Goal: Task Accomplishment & Management: Complete application form

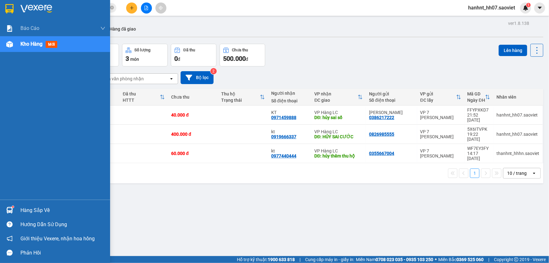
click at [50, 44] on span "mới" at bounding box center [52, 44] width 12 height 7
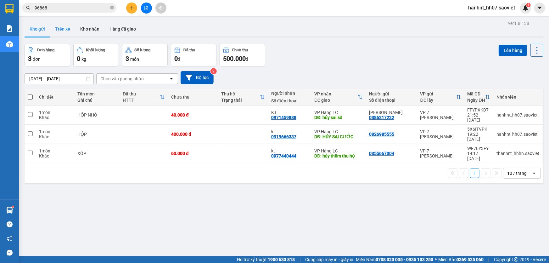
click at [68, 28] on button "Trên xe" at bounding box center [62, 28] width 25 height 15
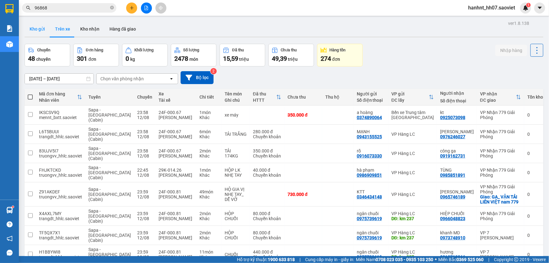
click at [41, 31] on button "Kho gửi" at bounding box center [37, 28] width 25 height 15
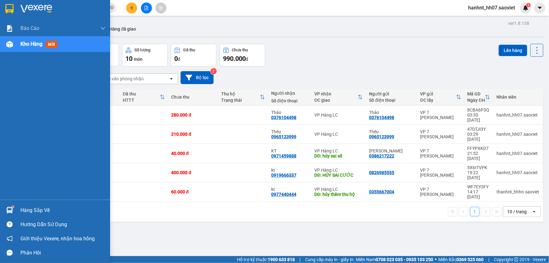
click at [40, 208] on div "Hàng sắp về" at bounding box center [62, 209] width 85 height 9
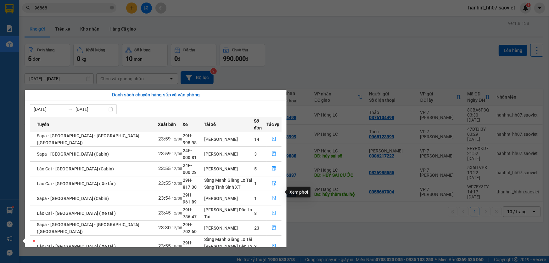
click at [272, 210] on icon "file-done" at bounding box center [274, 212] width 4 height 4
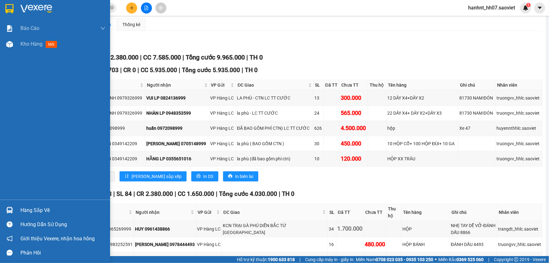
scroll to position [57, 0]
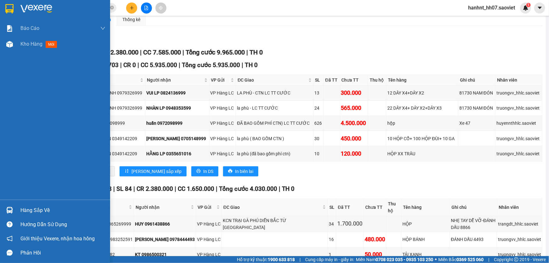
click at [44, 211] on div "Hàng sắp về" at bounding box center [62, 209] width 85 height 9
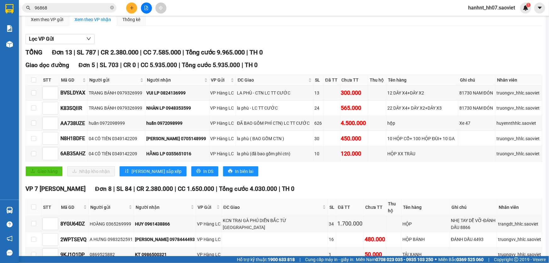
click at [113, 8] on section "Kết quả tìm kiếm ( 69 ) Bộ lọc Mã ĐH Trạng thái Món hàng Thu hộ Tổng cước Chưa …" at bounding box center [274, 131] width 549 height 263
click at [111, 7] on icon "close-circle" at bounding box center [112, 8] width 4 height 4
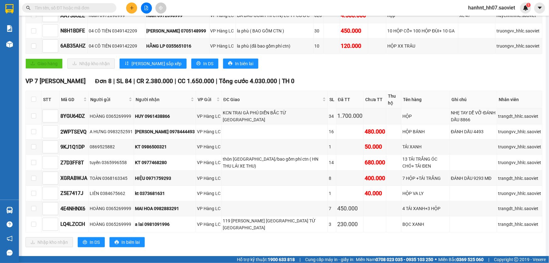
scroll to position [171, 0]
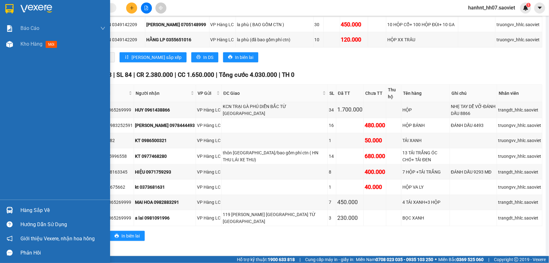
click at [41, 208] on div "Hàng sắp về" at bounding box center [62, 209] width 85 height 9
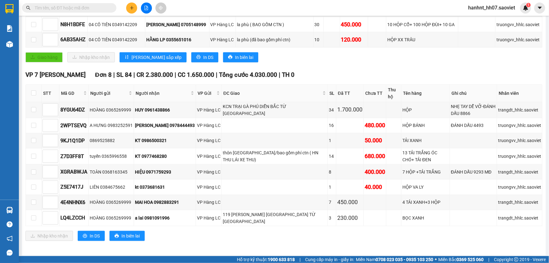
click at [336, 237] on section "Kết quả tìm kiếm ( 69 ) Bộ lọc Mã ĐH Trạng thái Món hàng Thu hộ Tổng cước Chưa …" at bounding box center [274, 131] width 549 height 263
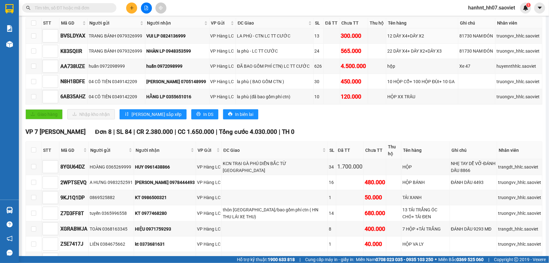
scroll to position [114, 0]
click at [145, 6] on icon "file-add" at bounding box center [146, 8] width 4 height 4
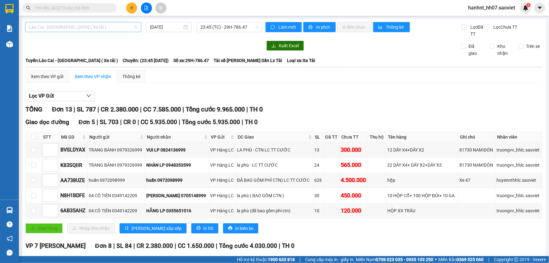
click at [61, 27] on span "Lào Cai - [GEOGRAPHIC_DATA] ( Xe tải )" at bounding box center [83, 26] width 108 height 9
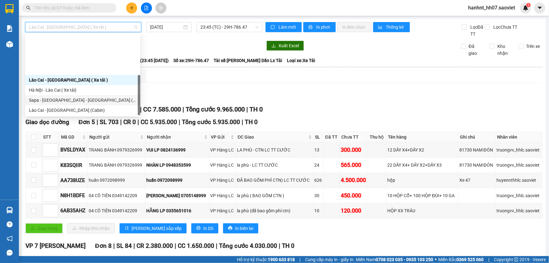
scroll to position [50, 0]
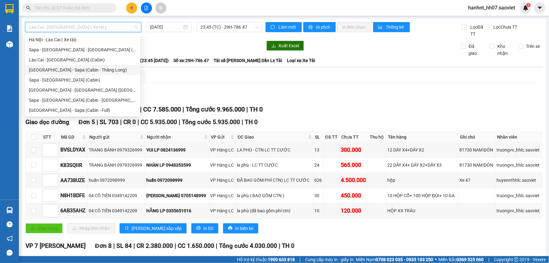
click at [60, 71] on div "Hà Nội - Sapa (Cabin - Thăng Long)" at bounding box center [83, 69] width 108 height 7
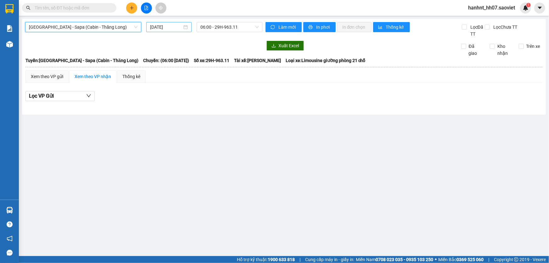
click at [168, 27] on input "13/08/2025" at bounding box center [166, 27] width 32 height 7
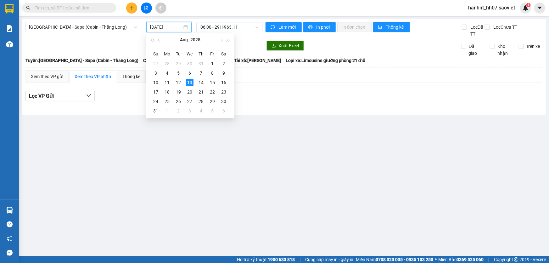
click at [214, 25] on span "06:00 - 29H-963.11" at bounding box center [229, 26] width 58 height 9
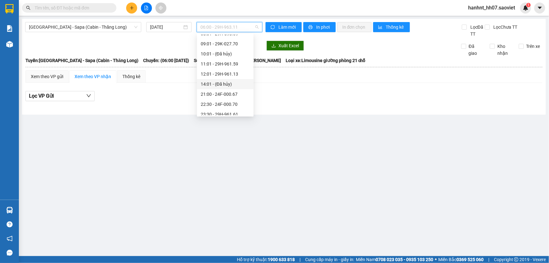
scroll to position [50, 0]
click at [161, 25] on input "13/08/2025" at bounding box center [166, 27] width 32 height 7
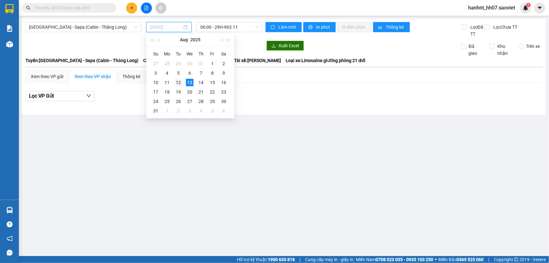
click at [180, 82] on div "12" at bounding box center [179, 83] width 8 height 8
type input "[DATE]"
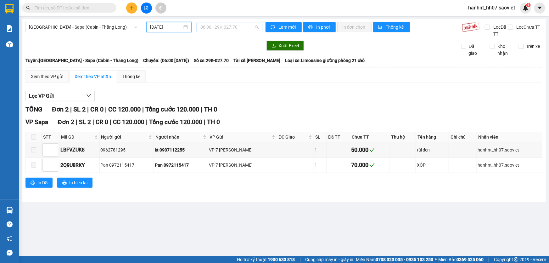
click at [226, 26] on span "06:00 - 29K-027.70" at bounding box center [229, 26] width 58 height 9
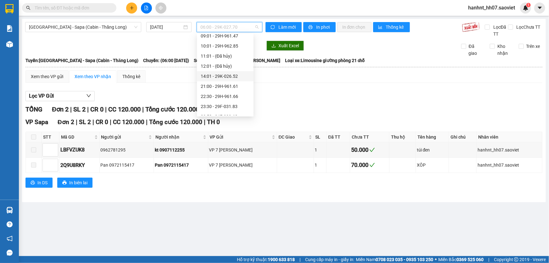
scroll to position [50, 0]
click at [223, 89] on div "23:30 - 29F-031.83" at bounding box center [225, 89] width 49 height 7
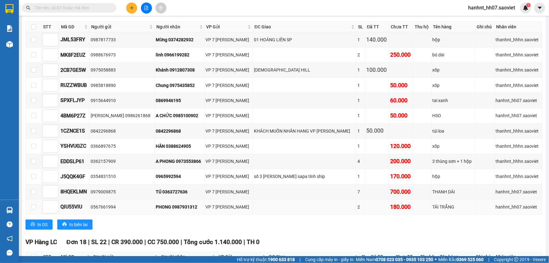
scroll to position [104, 0]
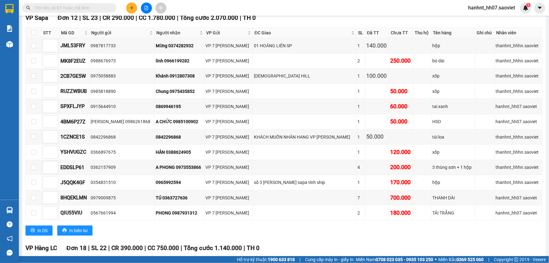
click at [84, 7] on input "text" at bounding box center [72, 7] width 74 height 7
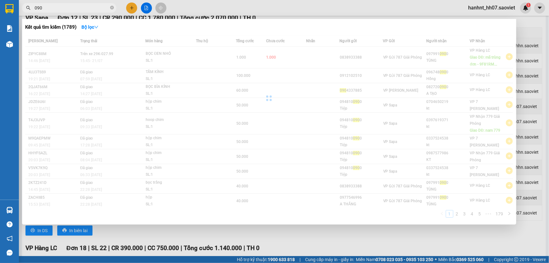
type input "0902"
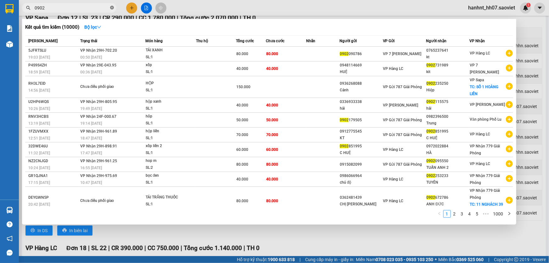
click at [112, 8] on icon "close-circle" at bounding box center [112, 8] width 4 height 4
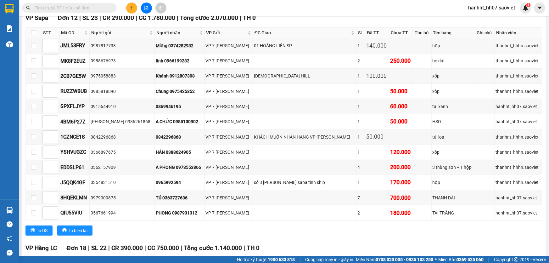
click at [83, 7] on input "text" at bounding box center [72, 7] width 74 height 7
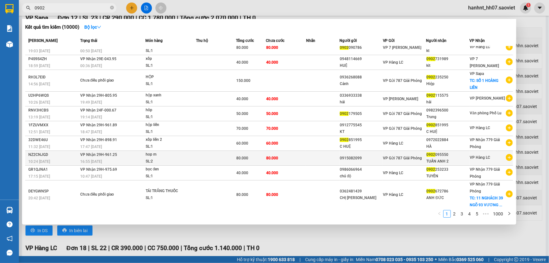
scroll to position [8, 0]
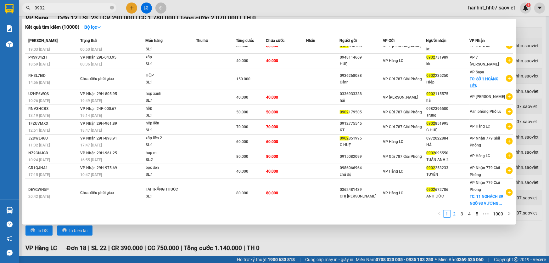
type input "0902"
click at [455, 214] on link "2" at bounding box center [454, 213] width 7 height 7
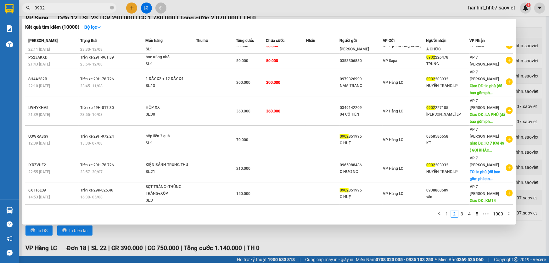
click at [475, 233] on div at bounding box center [274, 131] width 549 height 263
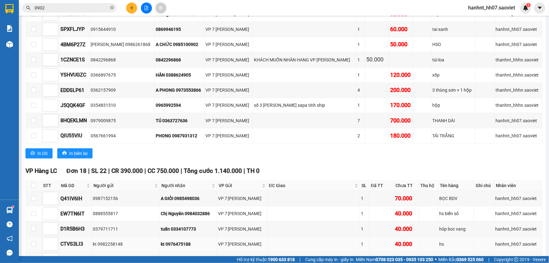
scroll to position [247, 0]
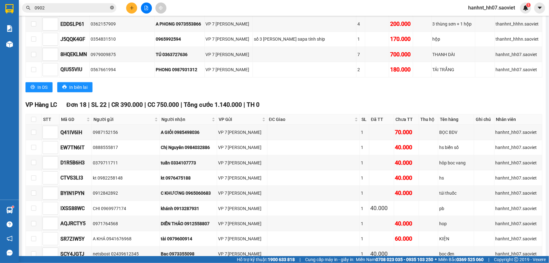
click at [111, 8] on icon "close-circle" at bounding box center [112, 8] width 4 height 4
click at [82, 8] on input "text" at bounding box center [72, 7] width 74 height 7
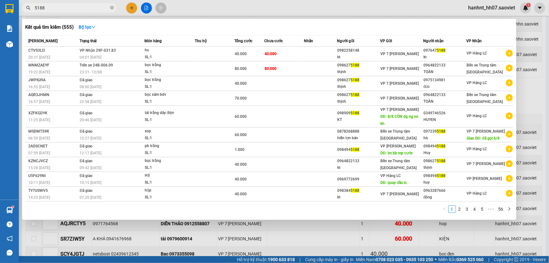
click at [63, 8] on input "5188" at bounding box center [72, 7] width 74 height 7
type input "5"
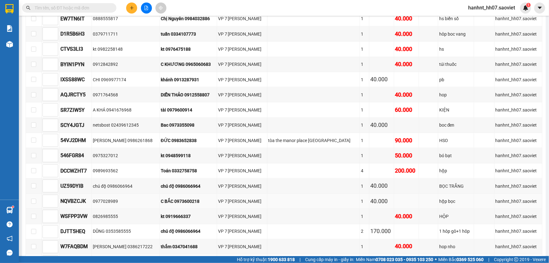
scroll to position [362, 0]
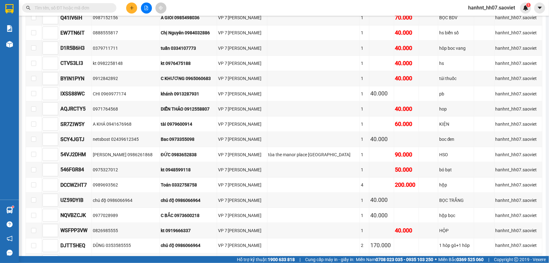
click at [67, 8] on input "text" at bounding box center [72, 7] width 74 height 7
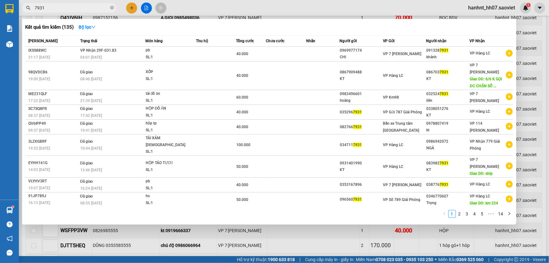
type input "7931"
click at [291, 237] on div at bounding box center [274, 131] width 549 height 263
click at [111, 5] on span at bounding box center [112, 8] width 4 height 6
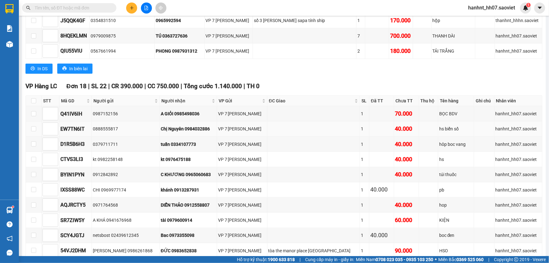
scroll to position [276, 0]
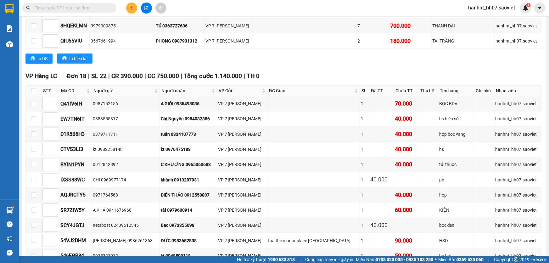
click at [53, 6] on input "text" at bounding box center [72, 7] width 74 height 7
click at [54, 5] on input "text" at bounding box center [72, 7] width 74 height 7
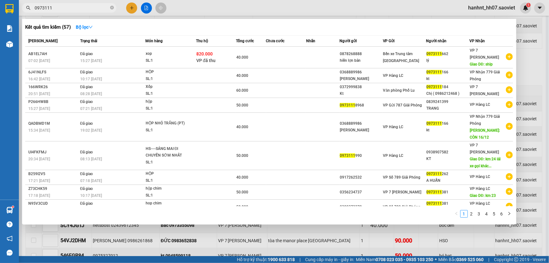
click at [66, 9] on input "0973111" at bounding box center [72, 7] width 74 height 7
type input "0"
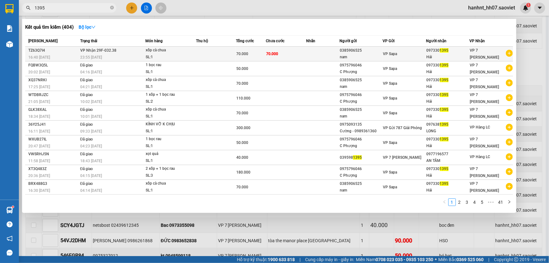
type input "1395"
click at [170, 54] on div "SL: 1" at bounding box center [169, 57] width 47 height 7
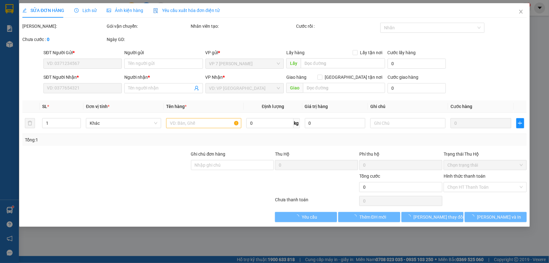
type input "0385906525"
type input "nam"
type input "0973301395"
type input "Hải"
type input "70.000"
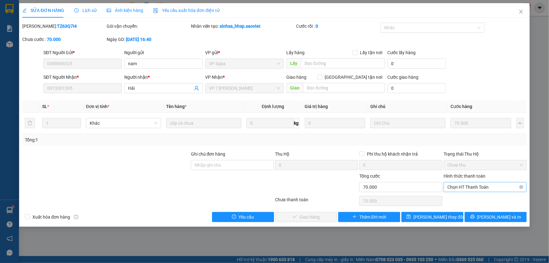
click at [469, 184] on span "Chọn HT Thanh Toán" at bounding box center [484, 186] width 75 height 9
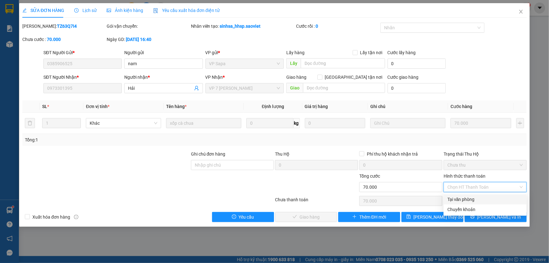
click at [465, 198] on div "Tại văn phòng" at bounding box center [484, 199] width 75 height 7
type input "0"
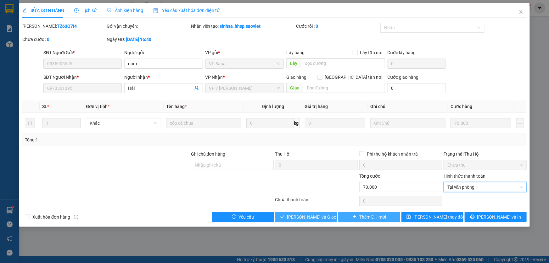
drag, startPoint x: 305, startPoint y: 214, endPoint x: 338, endPoint y: 212, distance: 33.4
click at [305, 214] on span "Lưu và Giao hàng" at bounding box center [317, 216] width 60 height 7
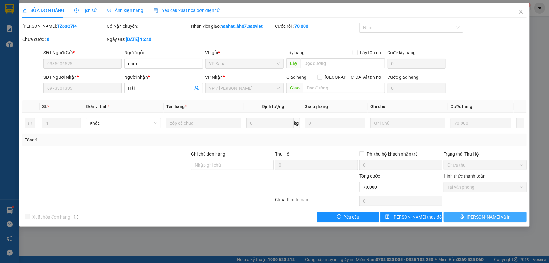
click at [489, 218] on span "Lưu và In" at bounding box center [488, 216] width 44 height 7
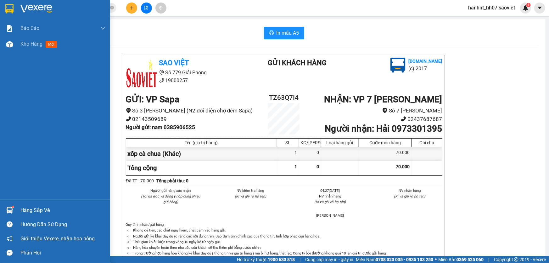
click at [42, 208] on div "Hàng sắp về" at bounding box center [62, 209] width 85 height 9
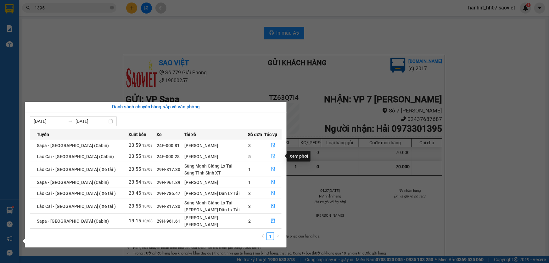
click at [271, 155] on icon "file-done" at bounding box center [273, 156] width 4 height 4
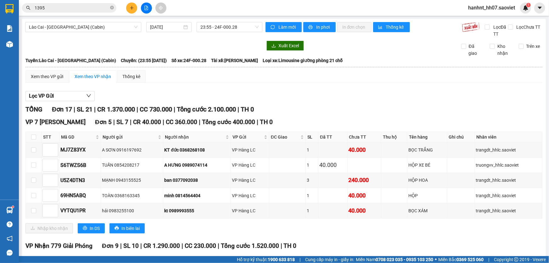
click at [186, 52] on div "Xuất Excel Đã giao Kho nhận Trên xe" at bounding box center [283, 49] width 517 height 16
click at [128, 6] on button at bounding box center [131, 8] width 11 height 11
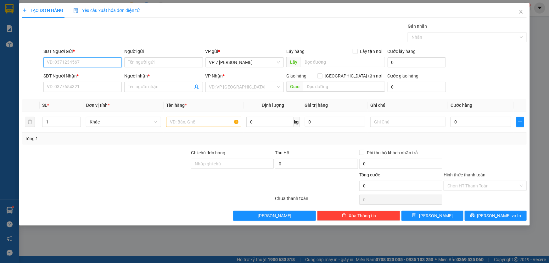
click at [64, 61] on input "SĐT Người Gửi *" at bounding box center [82, 62] width 78 height 10
click at [67, 64] on input "3078" at bounding box center [82, 62] width 78 height 10
click at [65, 63] on input "3078" at bounding box center [82, 62] width 78 height 10
type input "3"
click at [62, 63] on input "SĐT Người Gửi *" at bounding box center [82, 62] width 78 height 10
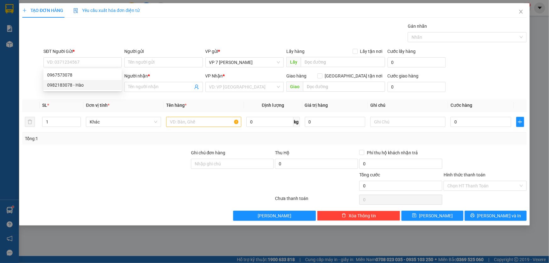
click at [140, 100] on th "Đơn vị tính *" at bounding box center [123, 105] width 80 height 12
click at [91, 87] on input "SĐT Người Nhận *" at bounding box center [82, 87] width 78 height 10
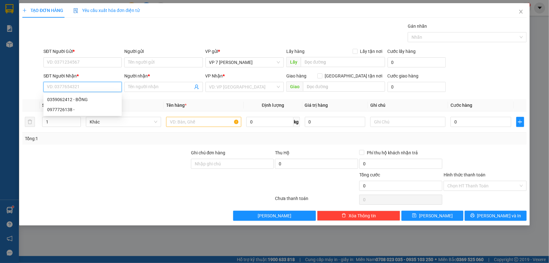
click at [78, 90] on input "SĐT Người Nhận *" at bounding box center [82, 87] width 78 height 10
click at [69, 97] on div "0973355098 - Bac" at bounding box center [82, 99] width 71 height 7
type input "0973355098"
type input "Bac"
type input "0973355098"
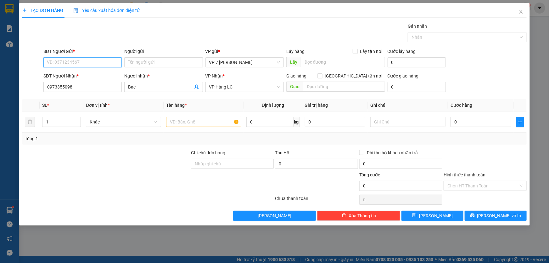
click at [66, 63] on input "SĐT Người Gửi *" at bounding box center [82, 62] width 78 height 10
click at [72, 85] on div "0963883708 - newpost" at bounding box center [82, 84] width 71 height 7
type input "0963883708"
type input "newpost"
click at [177, 120] on input "text" at bounding box center [203, 122] width 75 height 10
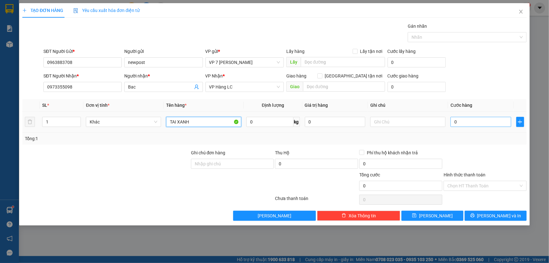
type input "TAI XANH"
click at [465, 123] on input "0" at bounding box center [480, 122] width 61 height 10
type input "4"
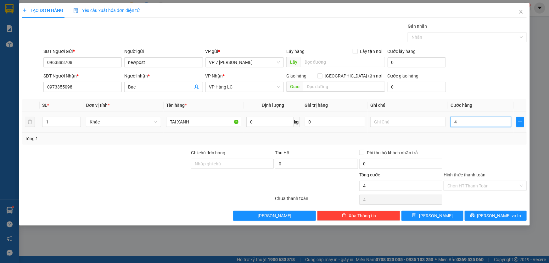
type input "40"
type input "40.000"
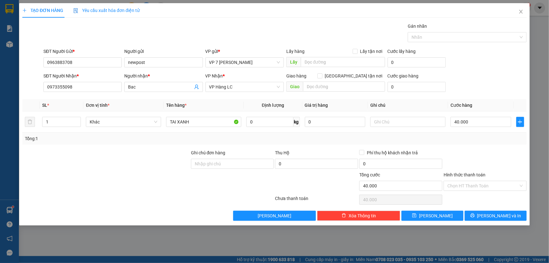
click at [456, 145] on div "Transit Pickup Surcharge Ids Transit Deliver Surcharge Ids Transit Deliver Surc…" at bounding box center [274, 122] width 504 height 198
click at [467, 175] on label "Hình thức thanh toán" at bounding box center [464, 174] width 42 height 5
click at [467, 181] on input "Hình thức thanh toán" at bounding box center [482, 185] width 71 height 9
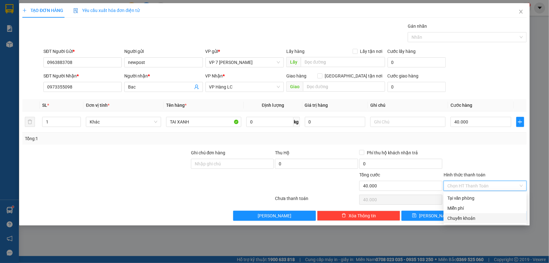
click at [464, 217] on div "Chuyển khoản" at bounding box center [484, 217] width 75 height 7
type input "0"
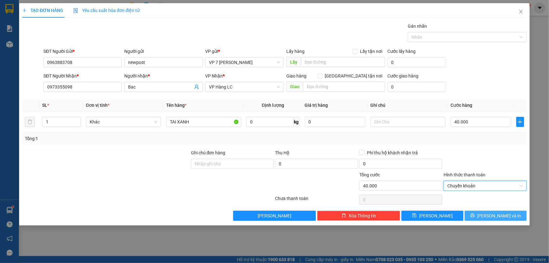
click at [476, 212] on button "Lưu và In" at bounding box center [495, 215] width 62 height 10
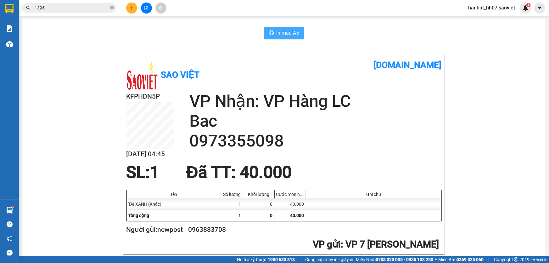
click at [280, 35] on span "In mẫu A5" at bounding box center [287, 33] width 23 height 8
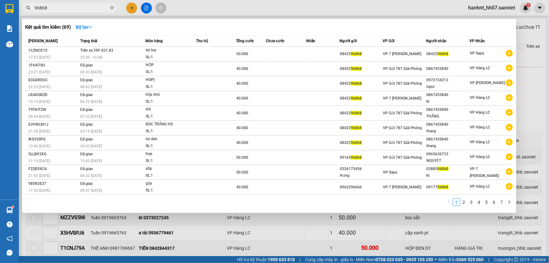
click at [178, 231] on div at bounding box center [274, 131] width 549 height 263
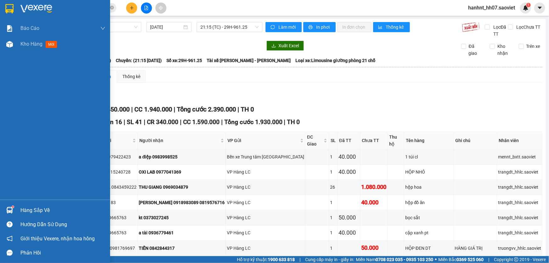
click at [33, 211] on div "Hàng sắp về" at bounding box center [62, 209] width 85 height 9
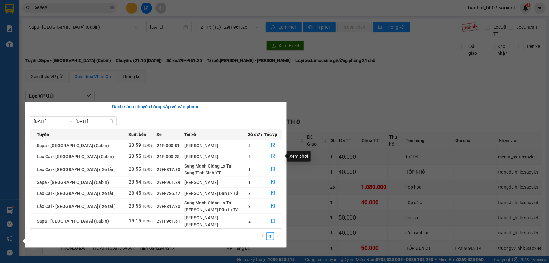
click at [271, 155] on icon "file-done" at bounding box center [273, 156] width 4 height 4
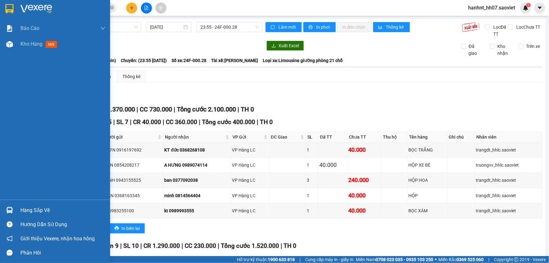
click at [36, 210] on div "Hàng sắp về" at bounding box center [62, 209] width 85 height 9
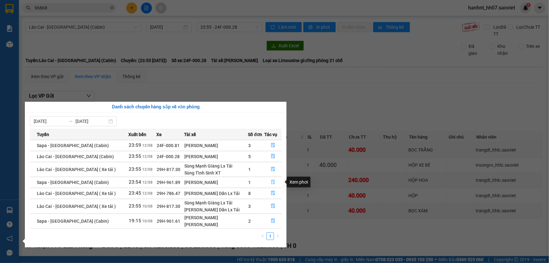
click at [271, 181] on icon "file-done" at bounding box center [273, 182] width 4 height 4
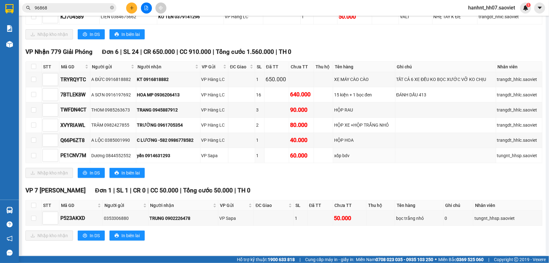
scroll to position [149, 0]
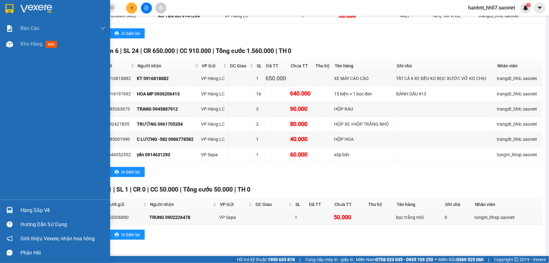
click at [28, 210] on div "Hàng sắp về" at bounding box center [62, 209] width 85 height 9
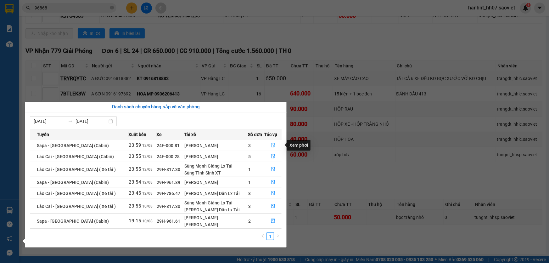
click at [272, 145] on icon "file-done" at bounding box center [273, 145] width 4 height 4
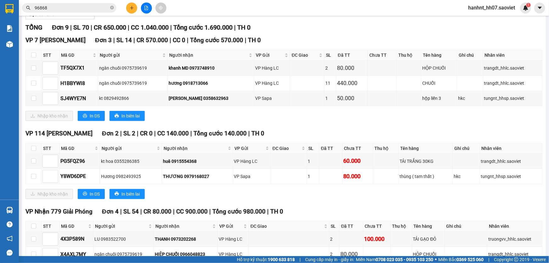
scroll to position [92, 0]
